Goal: Transaction & Acquisition: Purchase product/service

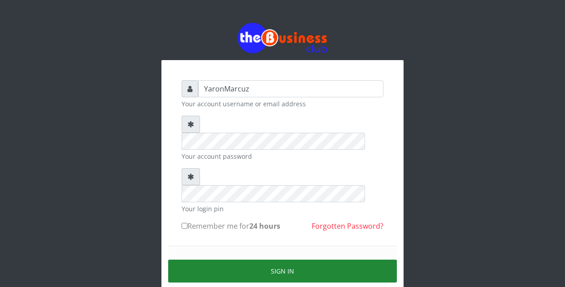
click at [218, 260] on button "Sign in" at bounding box center [282, 271] width 229 height 23
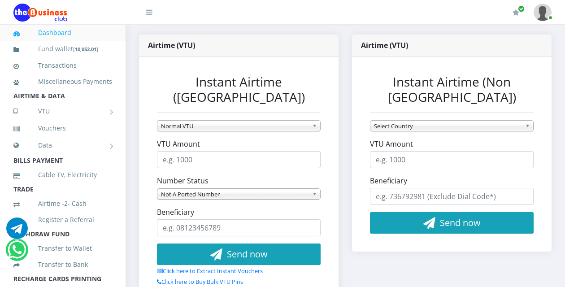
scroll to position [179, 0]
click at [196, 151] on input "VTU Amount" at bounding box center [239, 159] width 164 height 17
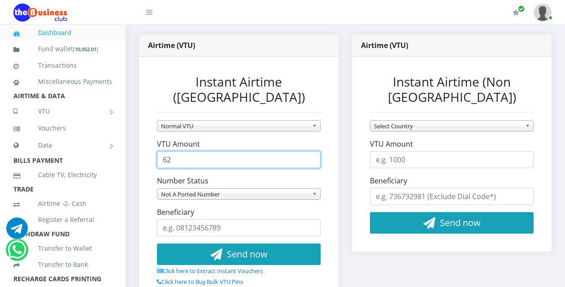
click at [312, 151] on input "62" at bounding box center [239, 159] width 164 height 17
drag, startPoint x: 177, startPoint y: 134, endPoint x: 152, endPoint y: 137, distance: 25.4
click at [152, 135] on div "Instant Airtime ([GEOGRAPHIC_DATA]) Normal VTU MTN Awuf4U VTU MTN Garabasa VTU …" at bounding box center [239, 180] width 182 height 230
type input "500"
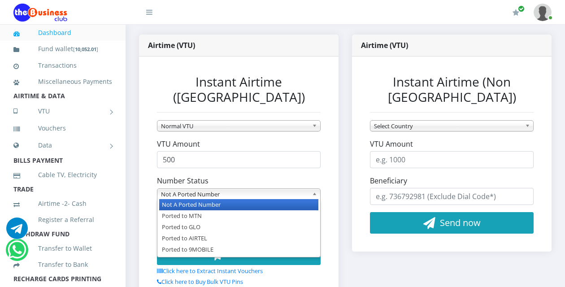
click at [203, 189] on span "Not A Ported Number" at bounding box center [235, 194] width 148 height 11
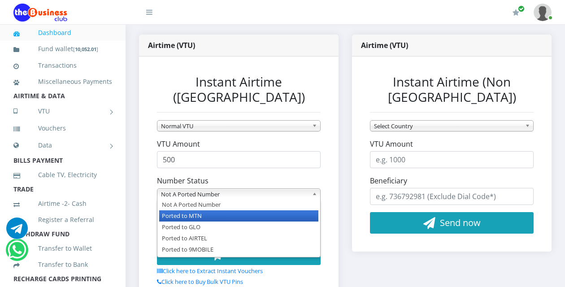
click at [191, 210] on li "Ported to MTN" at bounding box center [238, 215] width 159 height 11
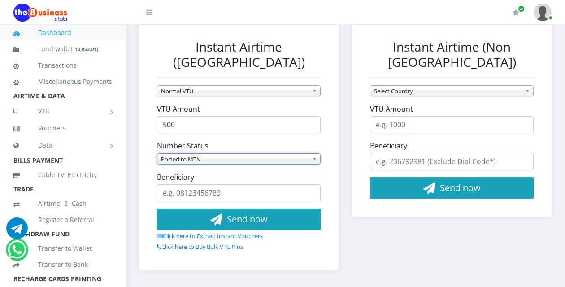
scroll to position [224, 0]
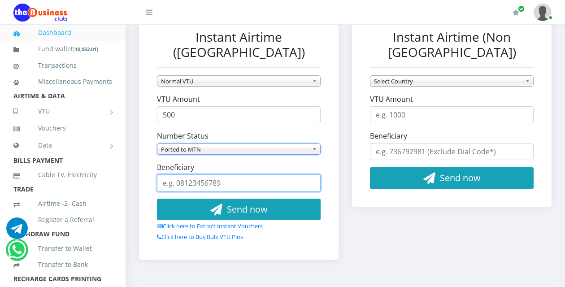
click at [199, 174] on input "Beneficiary" at bounding box center [239, 182] width 164 height 17
type input "08162242352"
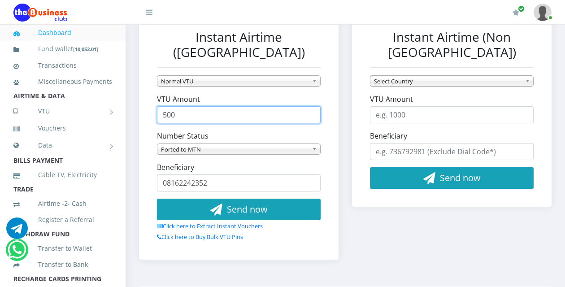
drag, startPoint x: 183, startPoint y: 87, endPoint x: 153, endPoint y: 99, distance: 32.6
click at [153, 99] on div "Instant Airtime (Nigeria) Normal VTU MTN Awuf4U VTU MTN Garabasa VTU To VTU SIM…" at bounding box center [239, 136] width 182 height 230
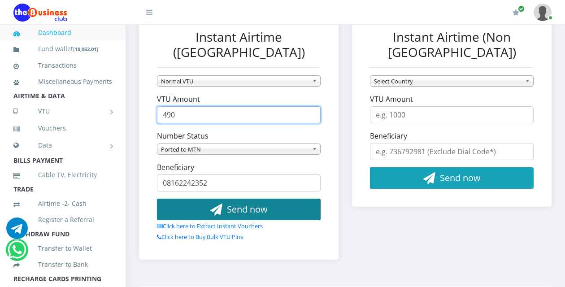
type input "490"
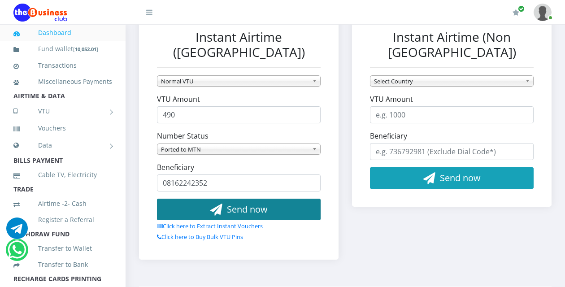
click at [236, 203] on span "Send now" at bounding box center [247, 209] width 41 height 12
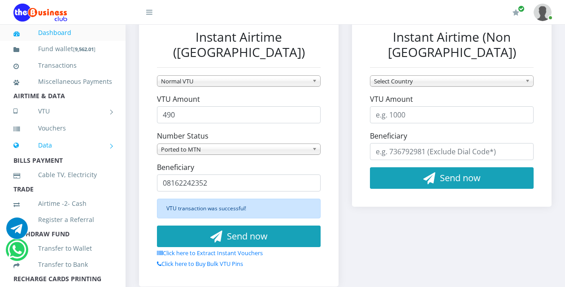
click at [58, 156] on link "Data" at bounding box center [62, 145] width 99 height 22
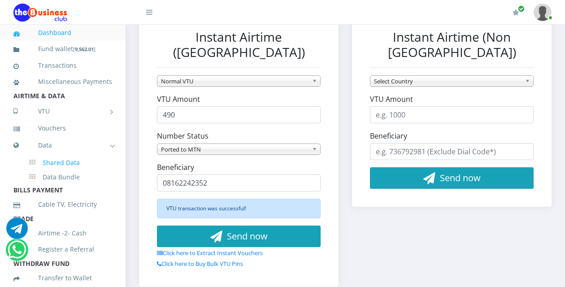
click at [63, 170] on link "Shared Data" at bounding box center [70, 162] width 83 height 15
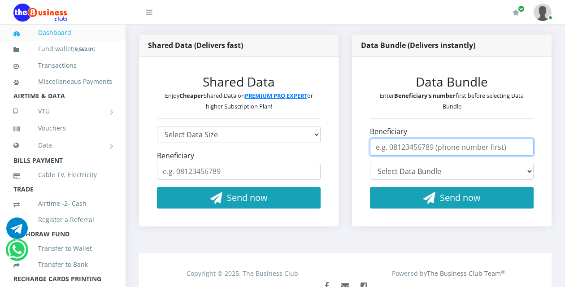
click at [415, 139] on input "Beneficiary" at bounding box center [452, 147] width 164 height 17
drag, startPoint x: 422, startPoint y: 139, endPoint x: 369, endPoint y: 138, distance: 52.9
click at [369, 138] on div "Data Bundle Enter Beneficiary's number first before selecting Data Bundle Benef…" at bounding box center [452, 141] width 182 height 152
type input "07038630209"
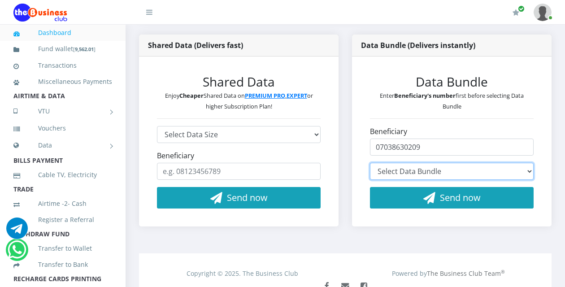
click at [516, 163] on select "Select Data Bundle" at bounding box center [452, 171] width 164 height 17
select select "MM7B*2500.00"
click at [370, 163] on select "Select Data Bundle MTN 2.7GB+5mins Monthly Plan - ₦2,913.00 (30 Days) MTN 70GB+…" at bounding box center [452, 171] width 164 height 17
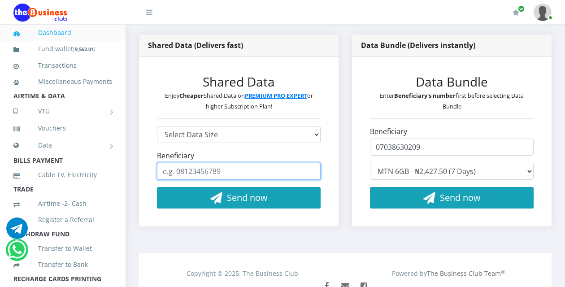
click at [200, 163] on input "Beneficiary" at bounding box center [239, 171] width 164 height 17
paste input "07038630209"
type input "07038630209"
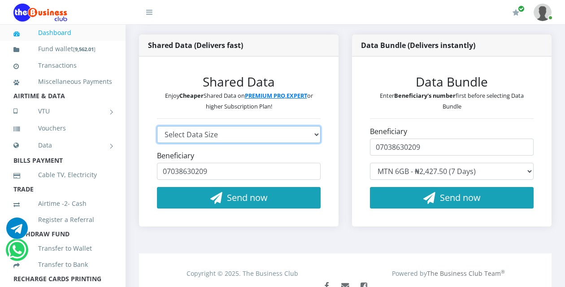
click at [233, 126] on select "Select Data Size GLO 2.9GB - ₦960 GLO 4.1GB - ₦1,440 GLO 5.8GB - ₦1,920 GLO 7.7…" at bounding box center [239, 134] width 164 height 17
click at [342, 146] on div "Shared Data (Delivers fast) Shared Data Enjoy Cheaper Shared Data on PREMIUM PR…" at bounding box center [238, 137] width 213 height 205
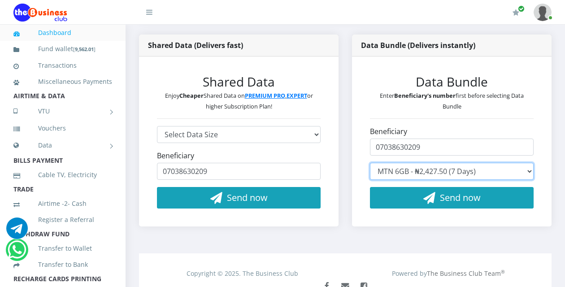
click at [494, 164] on select "Select Data Bundle MTN 2.7GB+5mins Monthly Plan - ₦2,913.00 (30 Days) MTN 70GB+…" at bounding box center [452, 171] width 164 height 17
click at [474, 163] on select "Select Data Bundle" at bounding box center [452, 171] width 164 height 17
drag, startPoint x: 521, startPoint y: 157, endPoint x: 534, endPoint y: 157, distance: 13.5
click at [521, 163] on select "Select Data Bundle" at bounding box center [452, 171] width 164 height 17
click at [533, 163] on select "Select Data Bundle" at bounding box center [452, 171] width 164 height 17
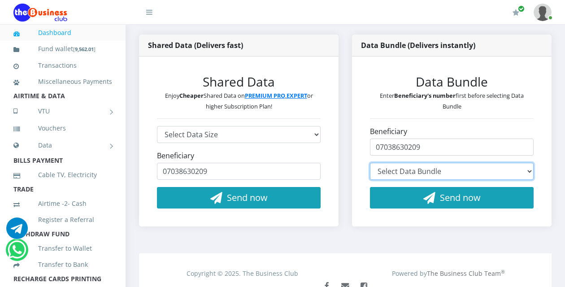
click at [529, 163] on select "Select Data Bundle" at bounding box center [452, 171] width 164 height 17
click at [528, 163] on select "Select Data Bundle" at bounding box center [452, 171] width 164 height 17
click at [527, 163] on select "Select Data Bundle" at bounding box center [452, 171] width 164 height 17
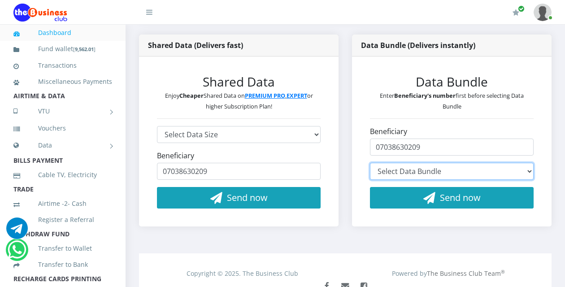
click at [524, 163] on select "Select Data Bundle" at bounding box center [452, 171] width 164 height 17
click at [499, 163] on select "Select Data Bundle" at bounding box center [452, 171] width 164 height 17
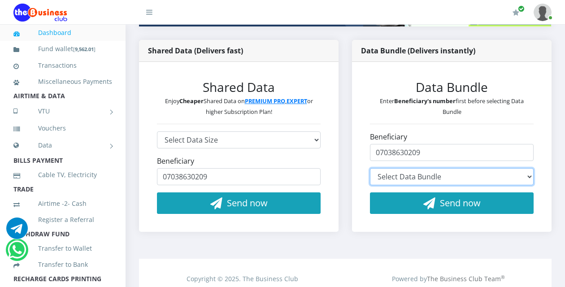
scroll to position [179, 0]
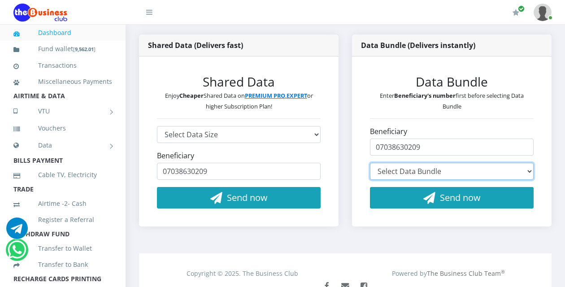
click at [499, 163] on select "Select Data Bundle" at bounding box center [452, 171] width 164 height 17
click at [521, 163] on select "Select Data Bundle" at bounding box center [452, 171] width 164 height 17
click at [525, 163] on select "Select Data Bundle" at bounding box center [452, 171] width 164 height 17
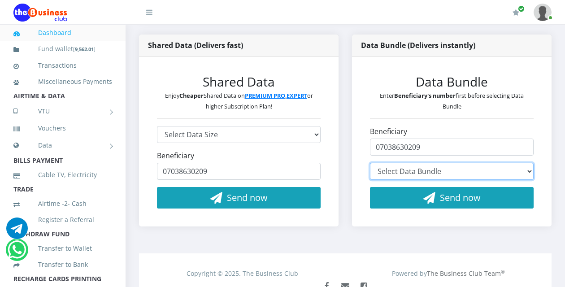
click at [525, 163] on select "Select Data Bundle" at bounding box center [452, 171] width 164 height 17
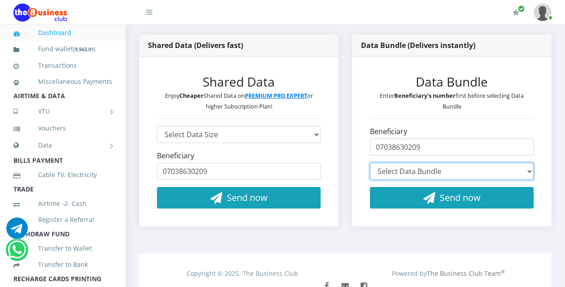
click at [525, 163] on select "Select Data Bundle" at bounding box center [452, 171] width 164 height 17
click at [470, 163] on select "Select Data Bundle" at bounding box center [452, 171] width 164 height 17
click at [520, 163] on select "Select Data Bundle" at bounding box center [452, 171] width 164 height 17
click at [519, 163] on select "Select Data Bundle" at bounding box center [452, 171] width 164 height 17
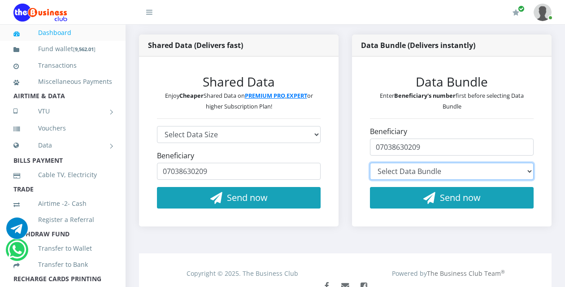
click at [519, 163] on select "Select Data Bundle" at bounding box center [452, 171] width 164 height 17
click at [518, 163] on select "Select Data Bundle" at bounding box center [452, 171] width 164 height 17
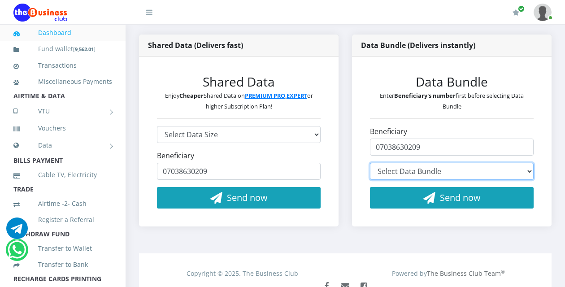
click at [518, 163] on select "Select Data Bundle" at bounding box center [452, 171] width 164 height 17
drag, startPoint x: 423, startPoint y: 157, endPoint x: 430, endPoint y: 156, distance: 7.2
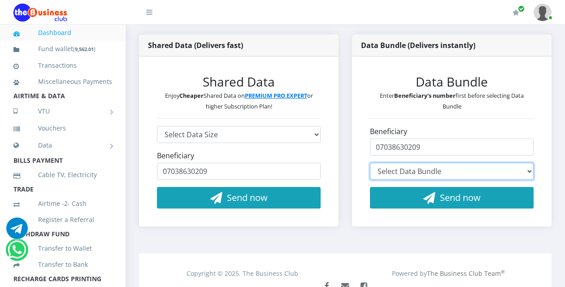
click at [426, 163] on select "Select Data Bundle" at bounding box center [452, 171] width 164 height 17
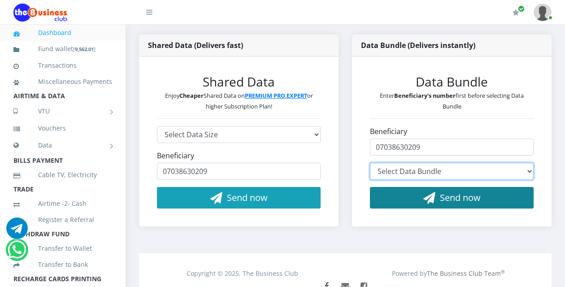
drag, startPoint x: 452, startPoint y: 156, endPoint x: 476, endPoint y: 177, distance: 31.5
click at [455, 163] on select "Select Data Bundle" at bounding box center [452, 171] width 164 height 17
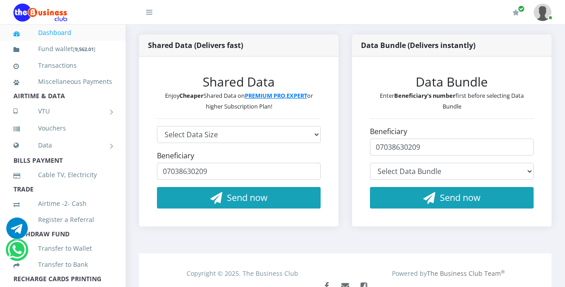
click at [492, 176] on form "Beneficiary 07038630209 Select Data Bundle Send now" at bounding box center [452, 167] width 164 height 82
click at [459, 163] on select "Select Data Bundle" at bounding box center [452, 171] width 164 height 17
click at [460, 163] on select "Select Data Bundle" at bounding box center [452, 171] width 164 height 17
drag, startPoint x: 455, startPoint y: 158, endPoint x: 433, endPoint y: 155, distance: 22.7
click at [452, 163] on select "Select Data Bundle MTN 2.7GB+5mins Monthly Plan - ₦2,913.00 (30 Days) MTN 70GB+…" at bounding box center [452, 171] width 164 height 17
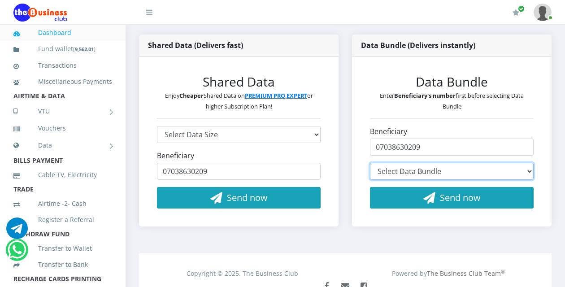
select select "MS119*800.00"
click at [370, 163] on select "Select Data Bundle MTN 2.7GB+5mins Monthly Plan - ₦2,913.00 (30 Days) MTN 70GB+…" at bounding box center [452, 171] width 164 height 17
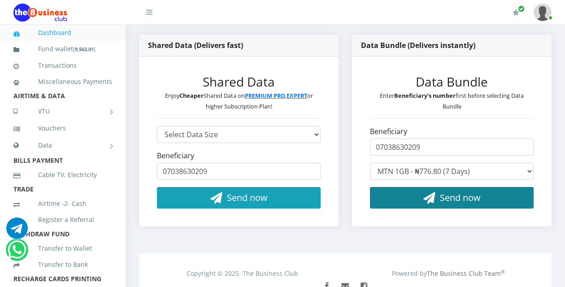
click at [452, 191] on span "Send now" at bounding box center [460, 197] width 41 height 12
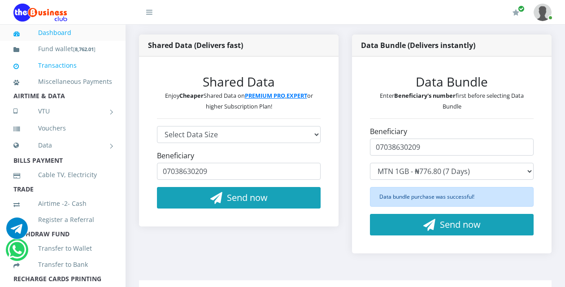
click at [68, 70] on link "Transactions" at bounding box center [62, 65] width 99 height 21
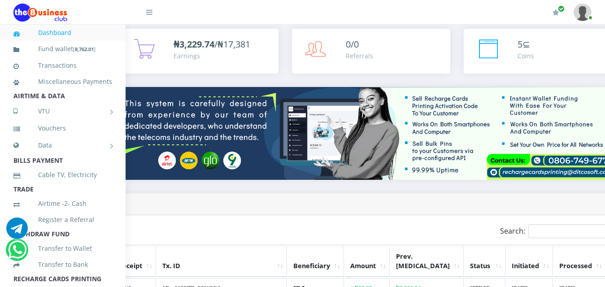
scroll to position [0, 191]
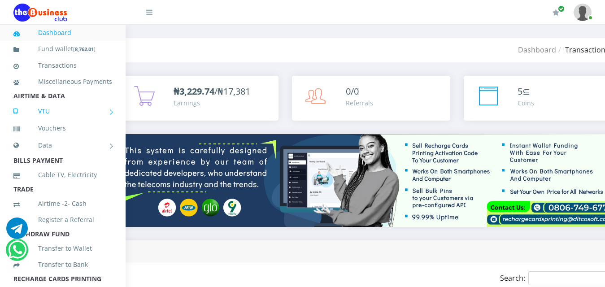
click at [48, 122] on link "VTU" at bounding box center [62, 111] width 99 height 22
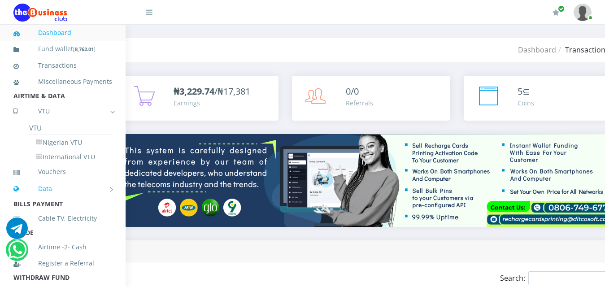
click at [54, 150] on link "Nigerian VTU" at bounding box center [70, 142] width 83 height 15
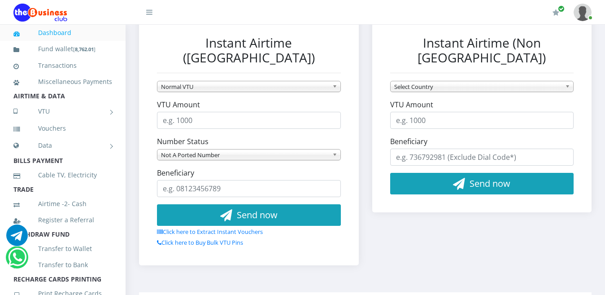
scroll to position [224, 0]
click at [211, 112] on input "VTU Amount" at bounding box center [249, 120] width 184 height 17
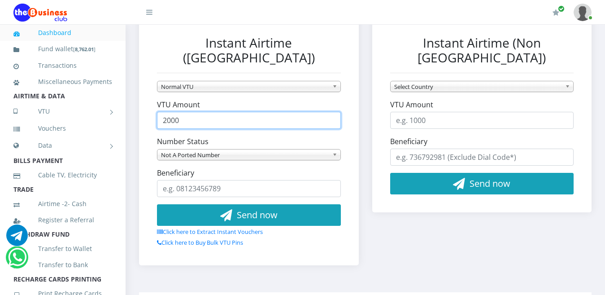
type input "2000"
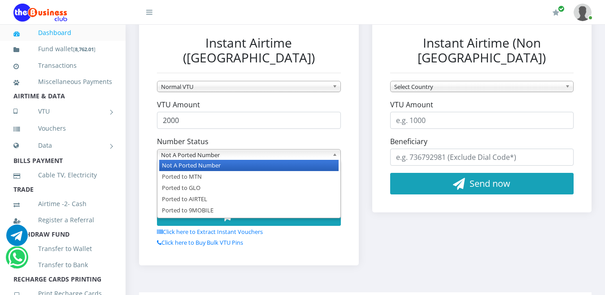
click at [212, 149] on span "Not A Ported Number" at bounding box center [245, 154] width 168 height 11
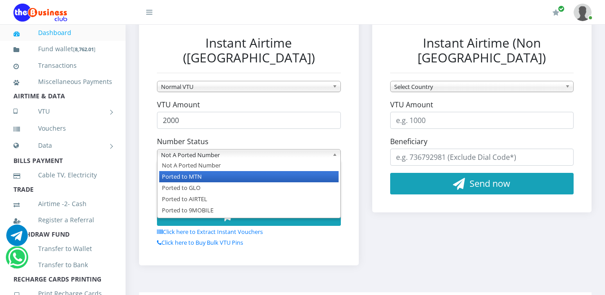
click at [197, 171] on li "Ported to MTN" at bounding box center [248, 176] width 179 height 11
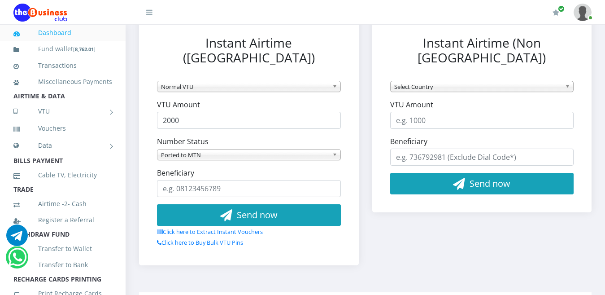
click at [182, 167] on label "Beneficiary" at bounding box center [175, 172] width 37 height 11
click at [182, 180] on input "Beneficiary" at bounding box center [249, 188] width 184 height 17
click at [190, 180] on input "Beneficiary" at bounding box center [249, 188] width 184 height 17
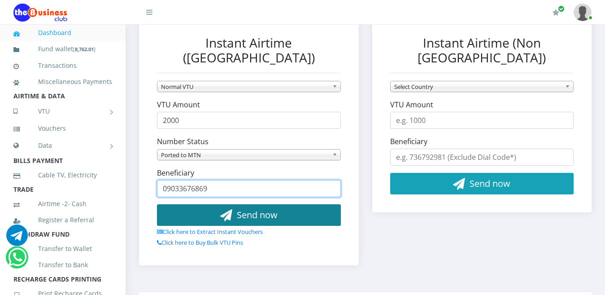
type input "09033676869"
click at [209, 204] on button "Send now" at bounding box center [249, 215] width 184 height 22
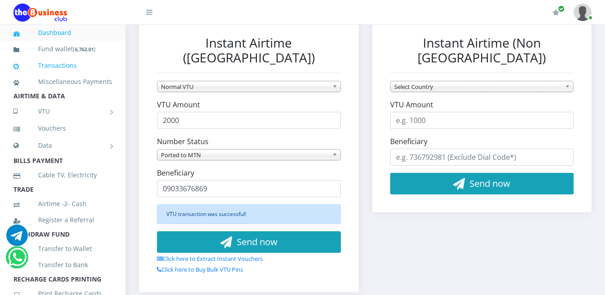
click at [75, 68] on link "Transactions" at bounding box center [62, 65] width 99 height 21
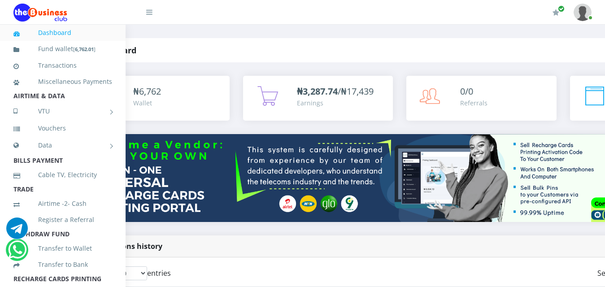
scroll to position [251, 60]
